Goal: Task Accomplishment & Management: Use online tool/utility

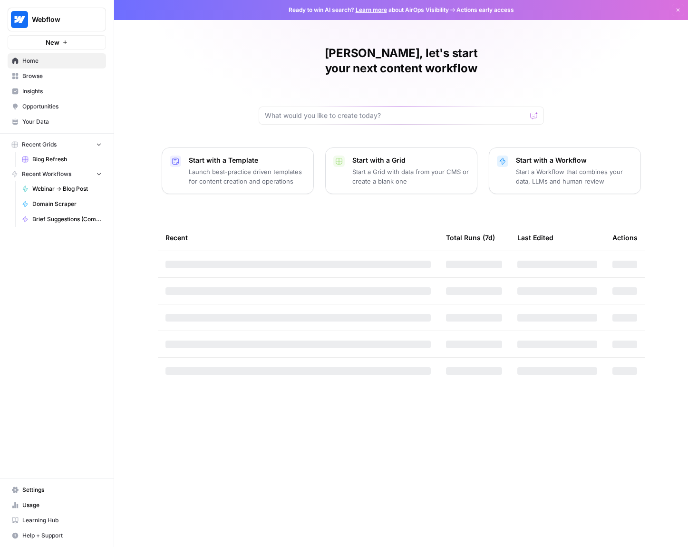
click at [38, 68] on link "Home" at bounding box center [57, 60] width 98 height 15
click at [42, 79] on span "Browse" at bounding box center [61, 76] width 79 height 9
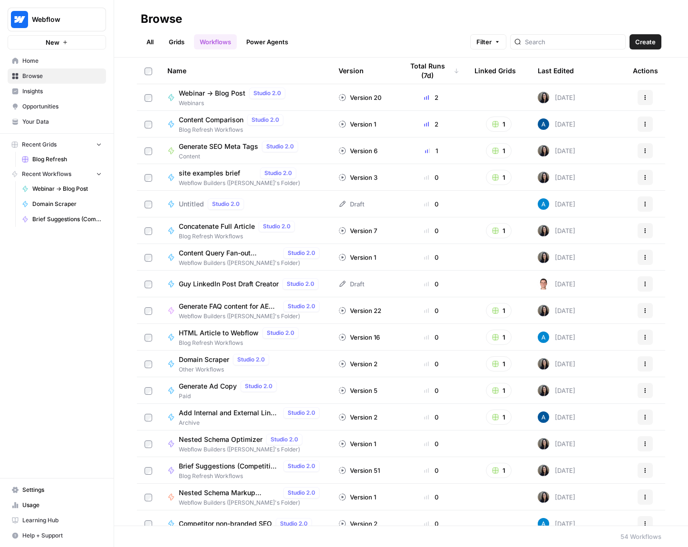
click at [216, 88] on span "Webinar -> Blog Post" at bounding box center [212, 93] width 67 height 10
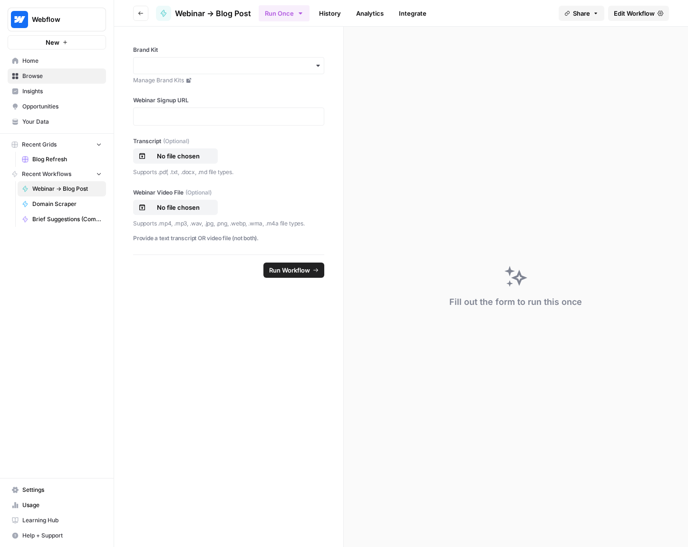
click at [621, 7] on link "Edit Workflow" at bounding box center [638, 13] width 61 height 15
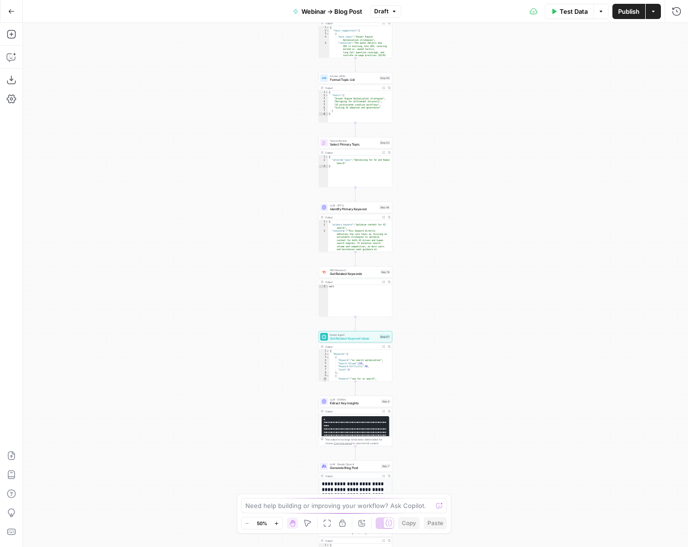
click at [17, 36] on button "Add Steps" at bounding box center [11, 34] width 15 height 15
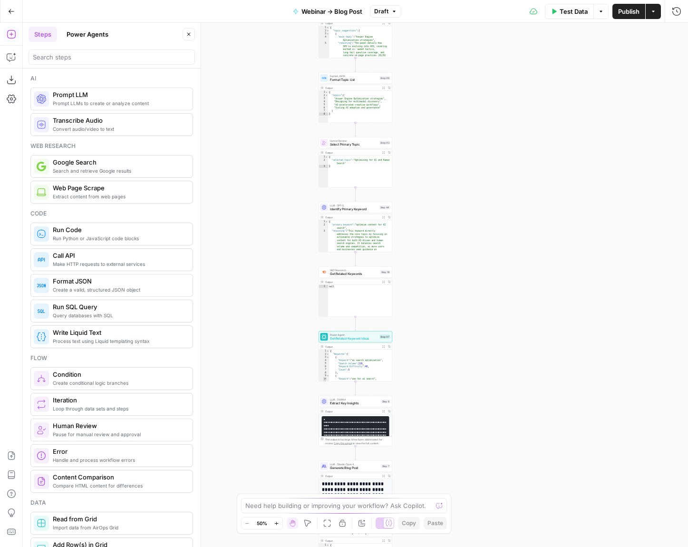
click at [88, 34] on button "Power Agents" at bounding box center [87, 34] width 53 height 15
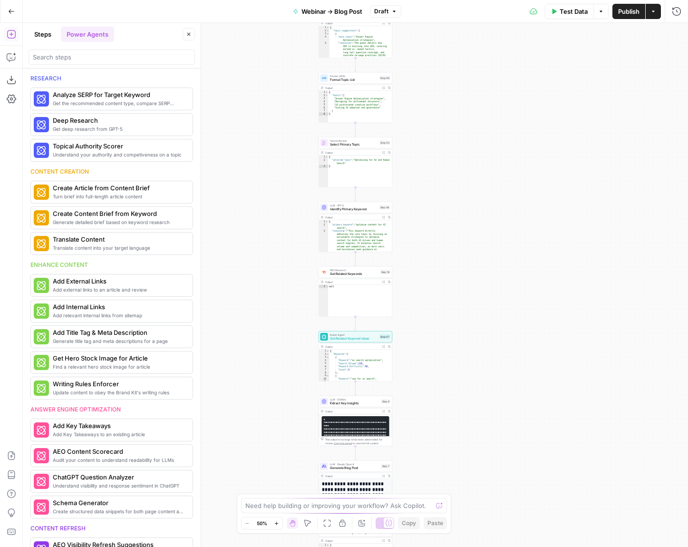
click at [25, 40] on header "Steps Power Agents Close" at bounding box center [112, 46] width 178 height 46
drag, startPoint x: 47, startPoint y: 38, endPoint x: 35, endPoint y: 37, distance: 11.5
click at [47, 38] on button "Steps" at bounding box center [43, 34] width 29 height 15
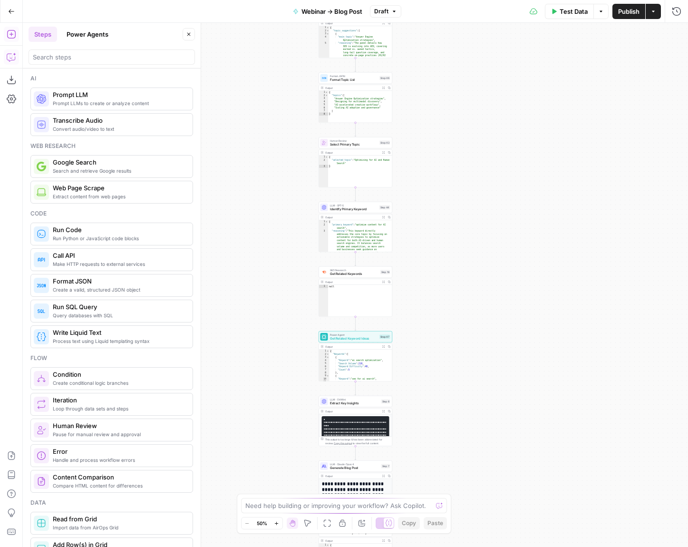
click at [17, 56] on button "Copilot" at bounding box center [11, 56] width 15 height 15
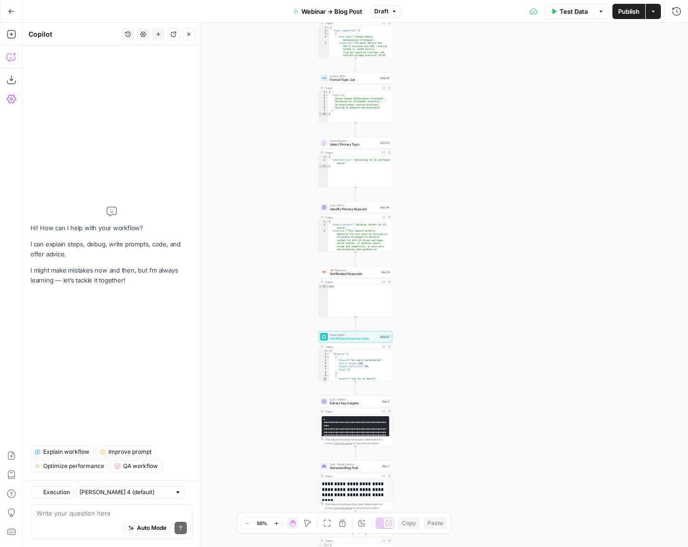
click at [14, 100] on icon "button" at bounding box center [12, 99] width 10 height 9
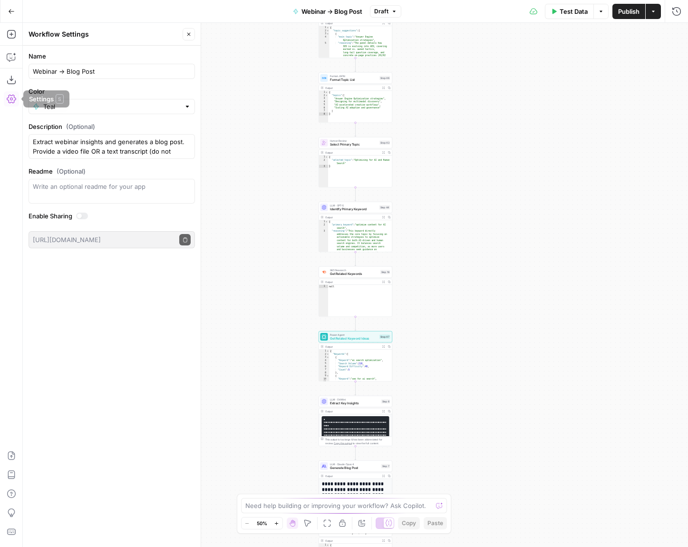
click at [642, 84] on div "**********" at bounding box center [355, 285] width 665 height 524
click at [655, 11] on icon "button" at bounding box center [654, 12] width 6 height 6
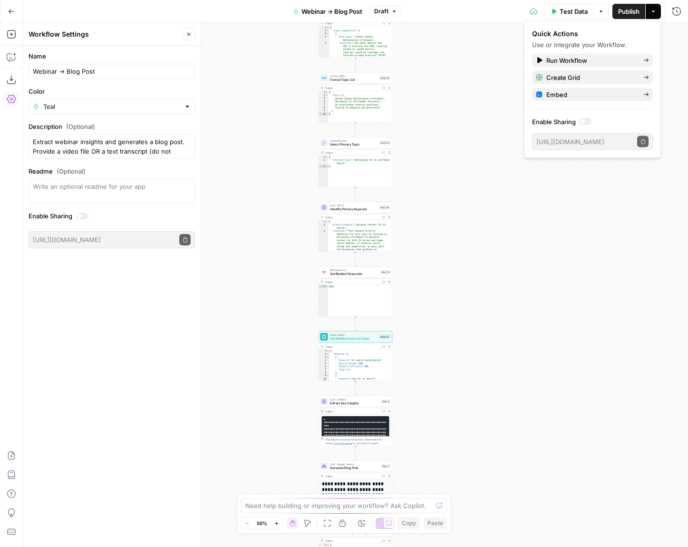
click at [655, 11] on icon "button" at bounding box center [654, 12] width 6 height 6
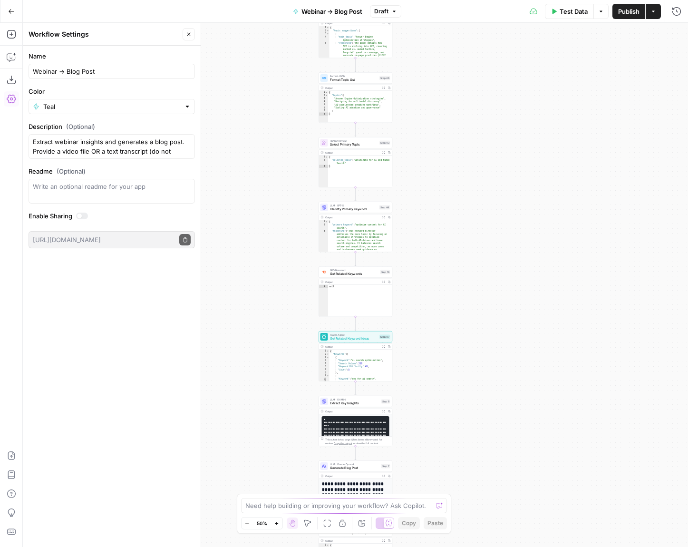
click at [597, 9] on button "Options" at bounding box center [600, 11] width 15 height 15
click at [599, 11] on icon "button" at bounding box center [601, 12] width 6 height 6
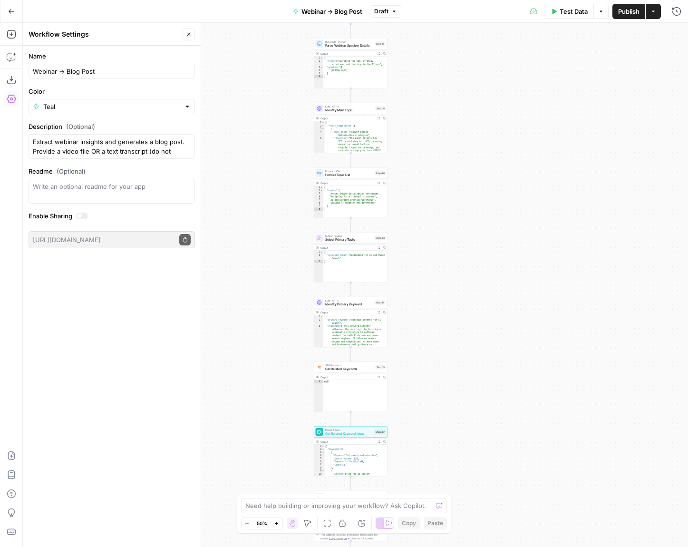
drag, startPoint x: 475, startPoint y: 92, endPoint x: 476, endPoint y: 197, distance: 105.1
click at [476, 209] on div "**********" at bounding box center [355, 285] width 665 height 524
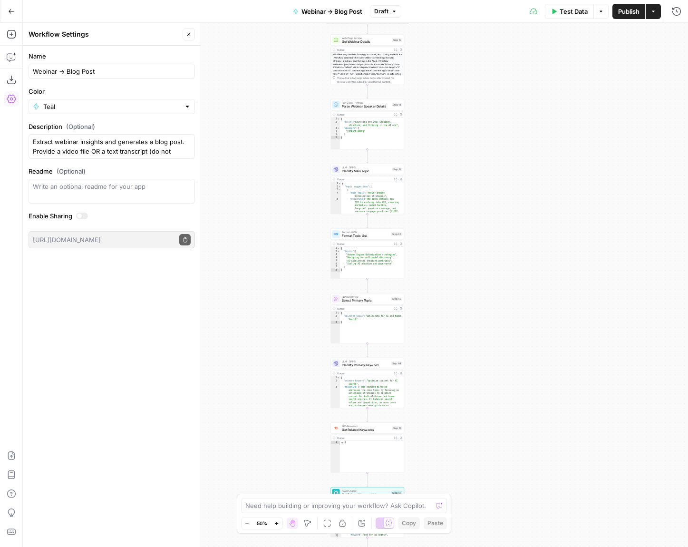
drag, startPoint x: 445, startPoint y: 71, endPoint x: 466, endPoint y: 212, distance: 141.8
click at [466, 210] on div "**********" at bounding box center [355, 285] width 665 height 524
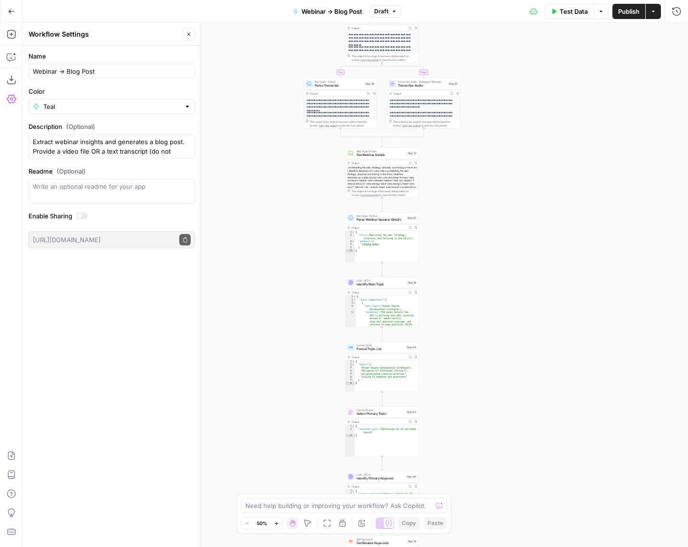
click at [449, 85] on div "Step 37" at bounding box center [453, 84] width 10 height 4
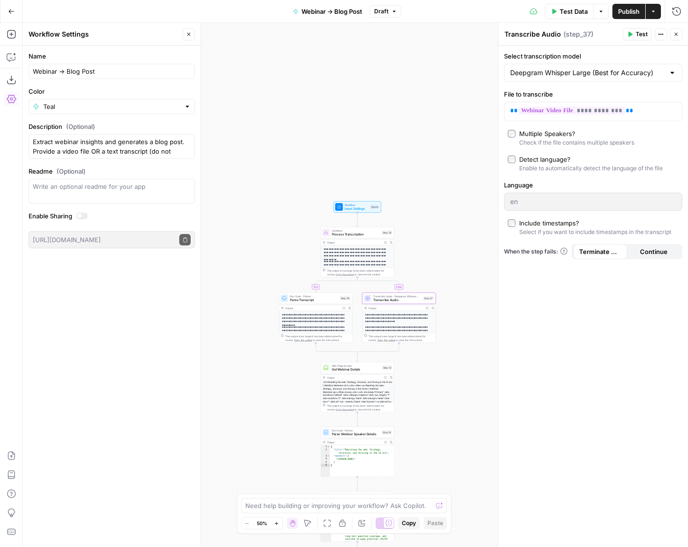
drag, startPoint x: 467, startPoint y: 43, endPoint x: 453, endPoint y: 237, distance: 195.1
click at [440, 269] on div "**********" at bounding box center [355, 285] width 665 height 524
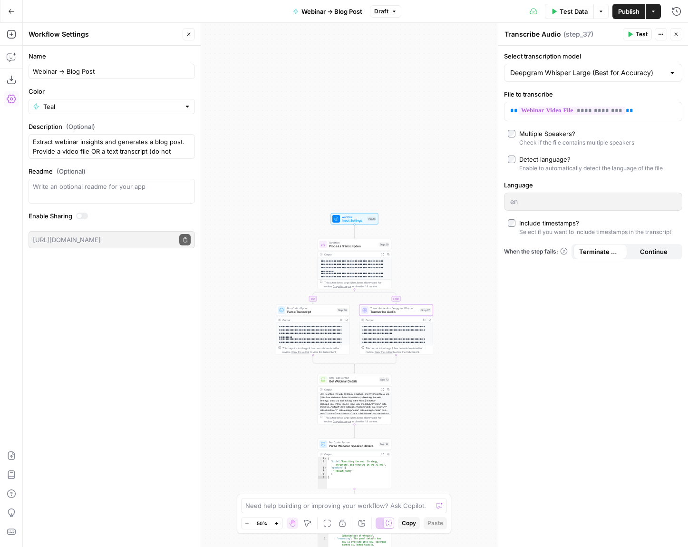
drag, startPoint x: 447, startPoint y: 200, endPoint x: 466, endPoint y: 181, distance: 26.6
click at [466, 183] on div "**********" at bounding box center [355, 285] width 665 height 524
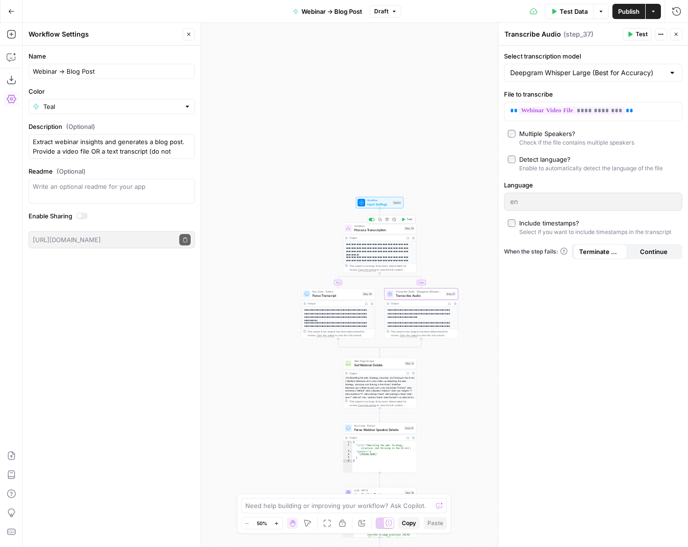
click at [379, 229] on span "Process Transcription" at bounding box center [378, 229] width 48 height 5
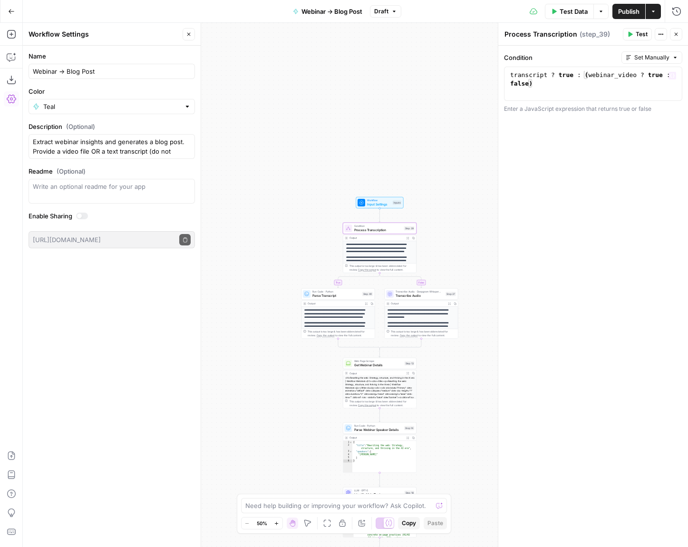
click at [678, 35] on icon "button" at bounding box center [676, 34] width 6 height 6
